Goal: Task Accomplishment & Management: Manage account settings

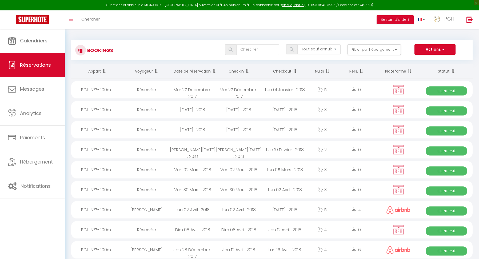
select select "not_cancelled"
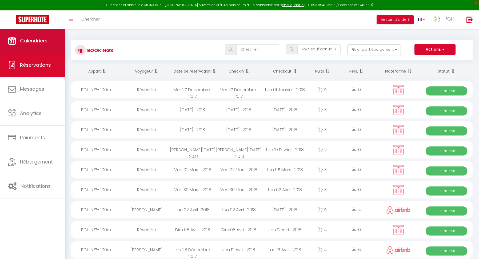
click at [44, 41] on span "Calendriers" at bounding box center [33, 40] width 27 height 7
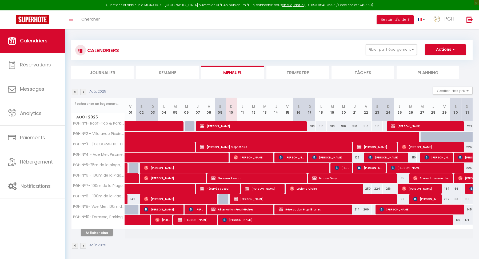
click at [189, 75] on li "Semaine" at bounding box center [167, 72] width 62 height 13
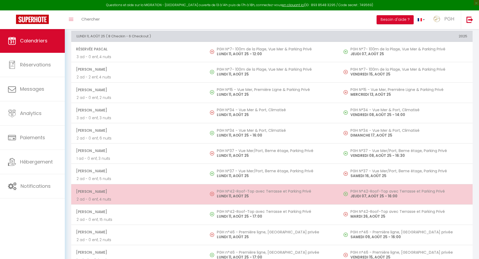
scroll to position [79, 0]
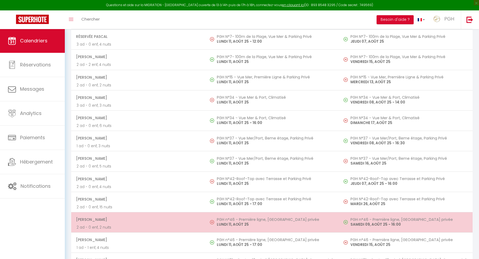
click at [155, 219] on span "[PERSON_NAME]" at bounding box center [138, 219] width 124 height 10
select select "OK"
select select "KO"
select select "0"
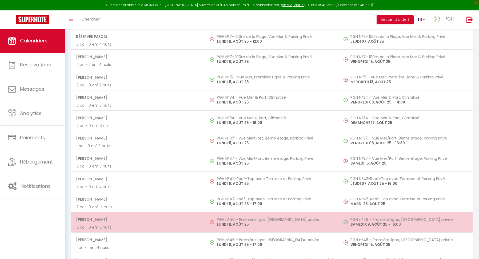
select select "1"
select select
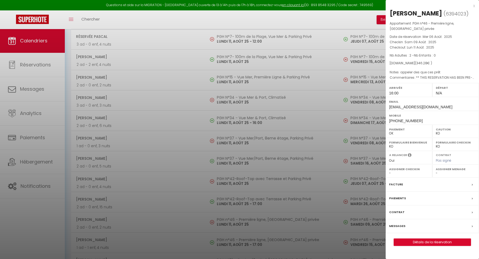
click at [438, 243] on link "Détails de la réservation" at bounding box center [432, 241] width 77 height 7
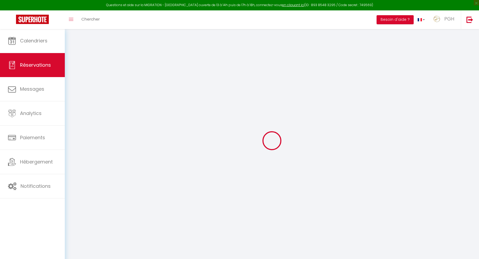
select select
checkbox input "false"
select select
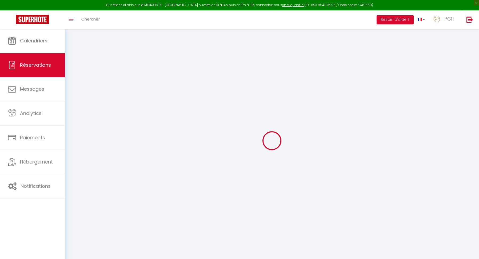
checkbox input "false"
select select
checkbox input "false"
type textarea "** THIS RESERVATION HAS BEEN PRE-PAID ** besoin 1 place stationnement gratuite …"
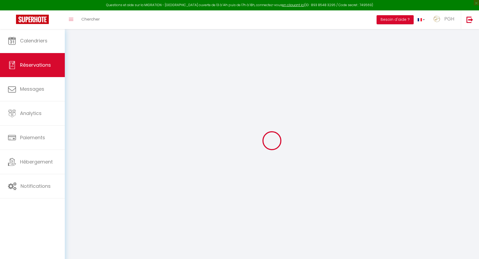
type textarea "appeler des que ces prêt"
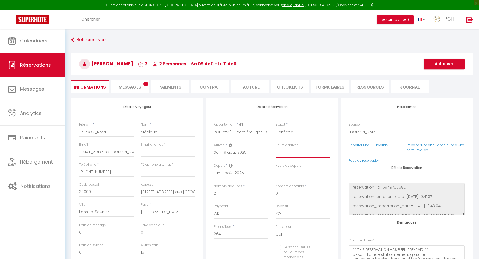
click at [289, 154] on select "Heure d'arrivée" at bounding box center [302, 153] width 54 height 10
type input "50"
type input "17.28"
select select
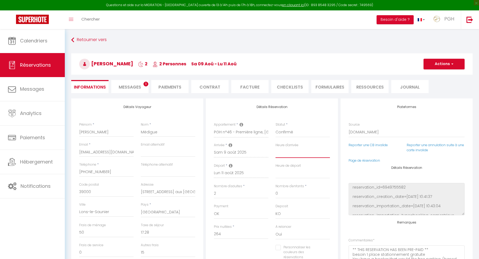
checkbox input "false"
select select "16:00"
select select
